Goal: Task Accomplishment & Management: Complete application form

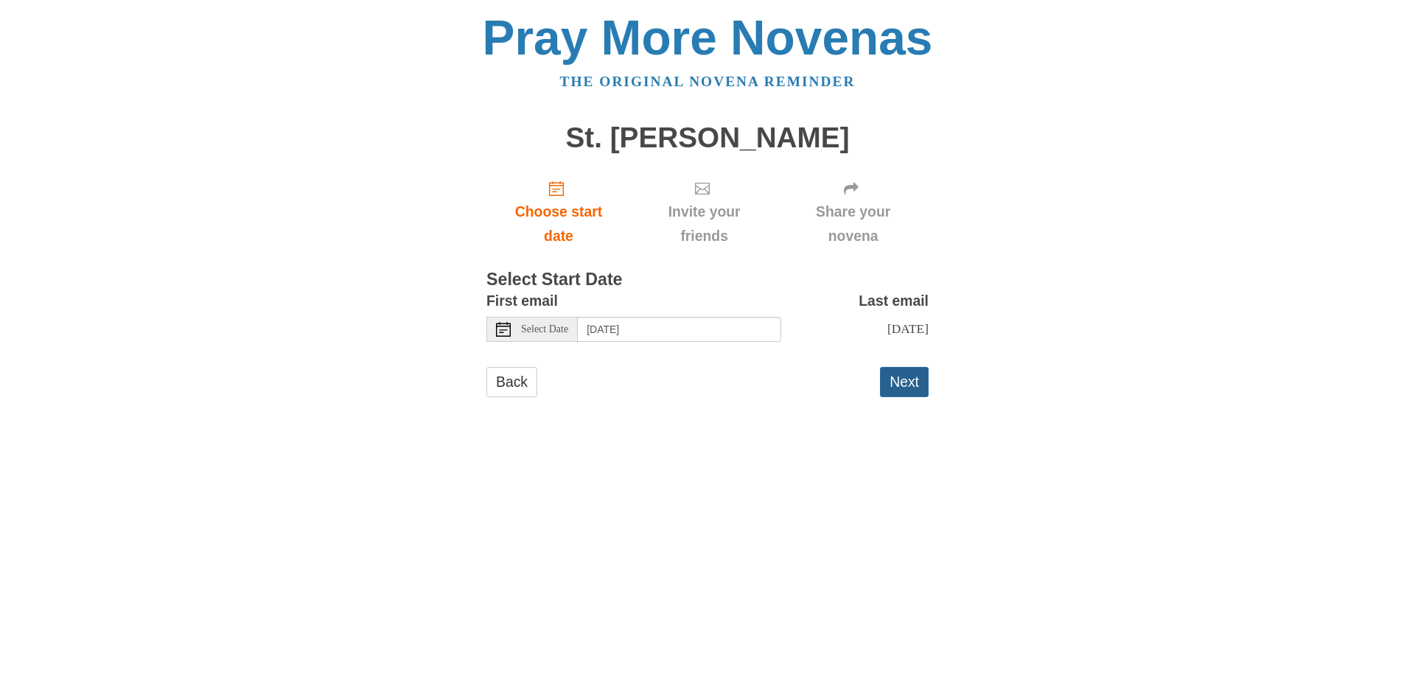
click at [899, 397] on button "Next" at bounding box center [904, 382] width 49 height 30
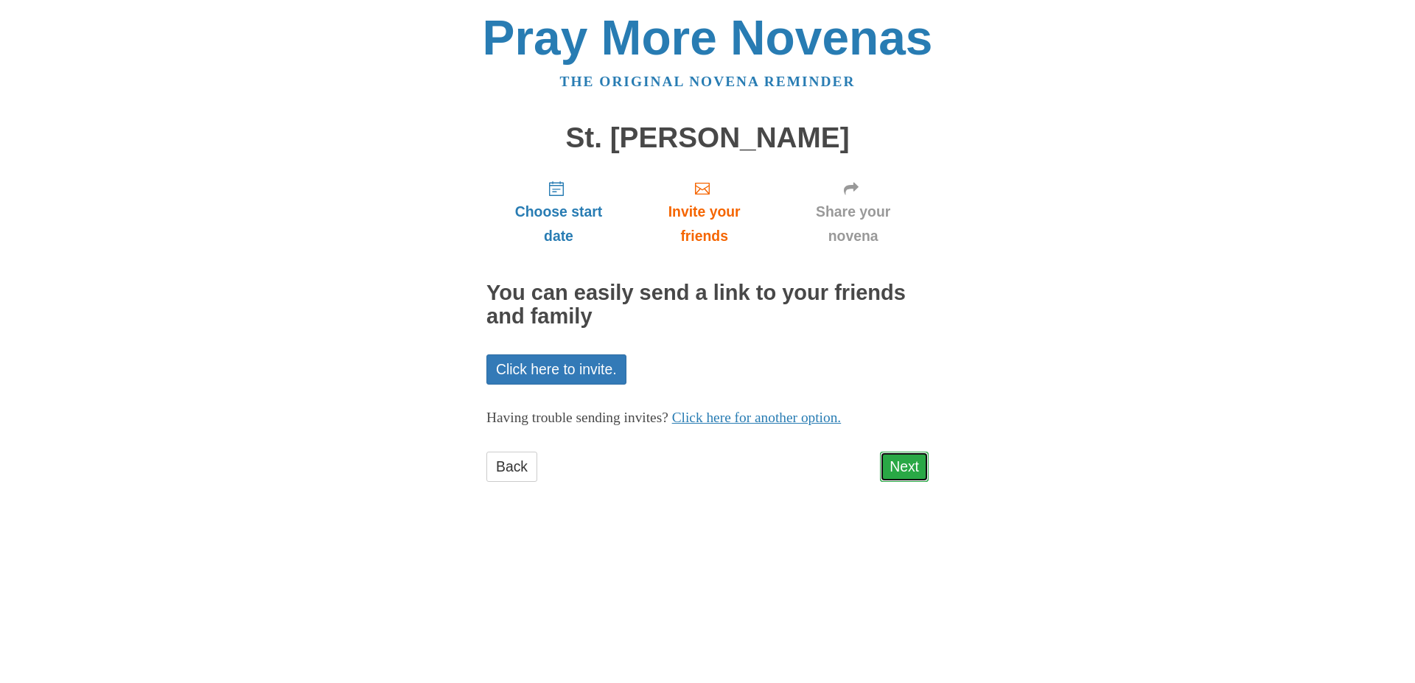
click at [893, 482] on link "Next" at bounding box center [904, 467] width 49 height 30
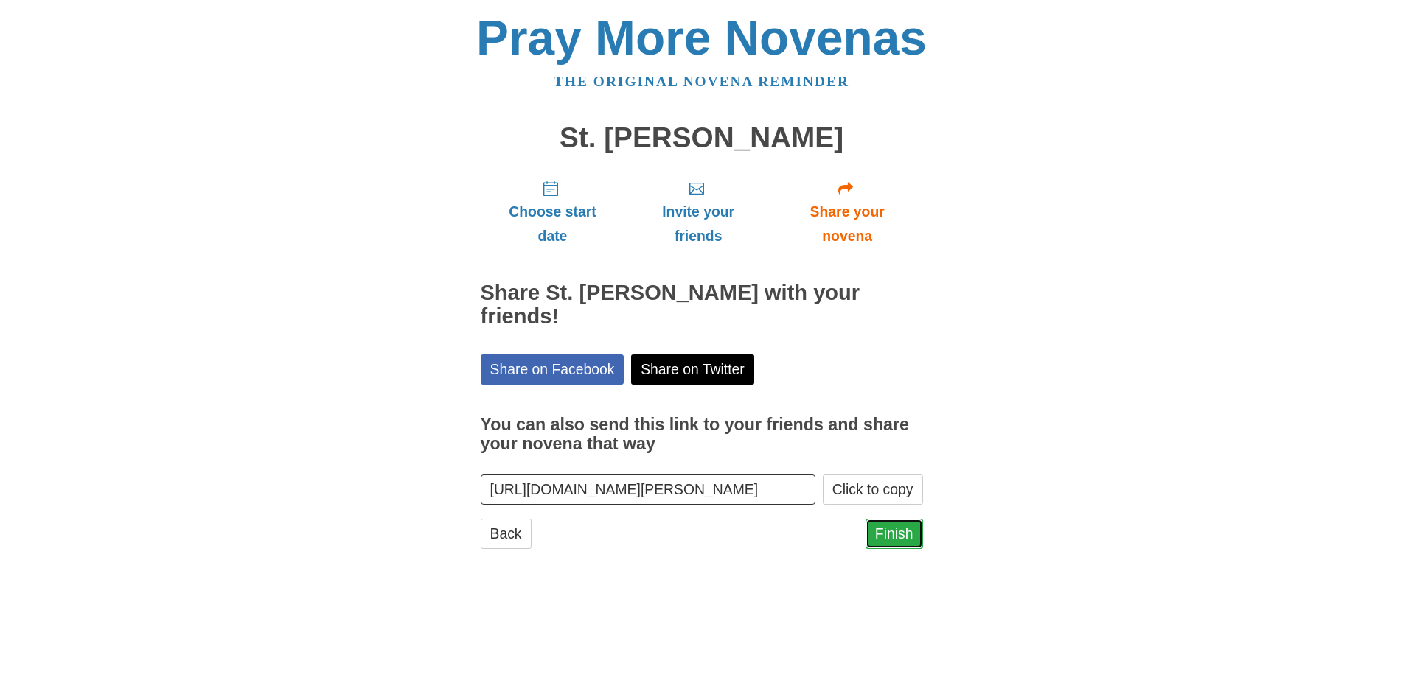
click at [894, 549] on link "Finish" at bounding box center [893, 534] width 57 height 30
